Goal: Navigation & Orientation: Find specific page/section

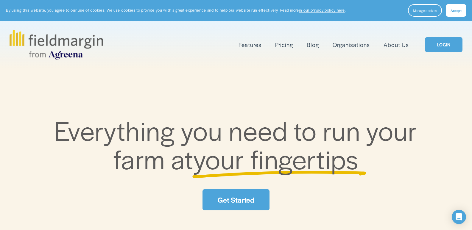
click at [447, 37] on div "Features Mapping Plan Work" at bounding box center [236, 45] width 453 height 30
click at [446, 38] on link "LOGIN" at bounding box center [444, 44] width 38 height 15
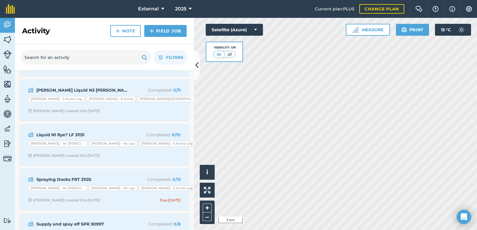
scroll to position [238, 0]
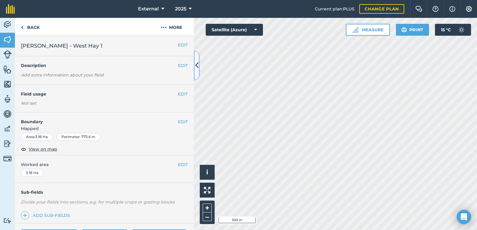
click at [197, 70] on icon at bounding box center [196, 65] width 3 height 10
